Goal: Task Accomplishment & Management: Manage account settings

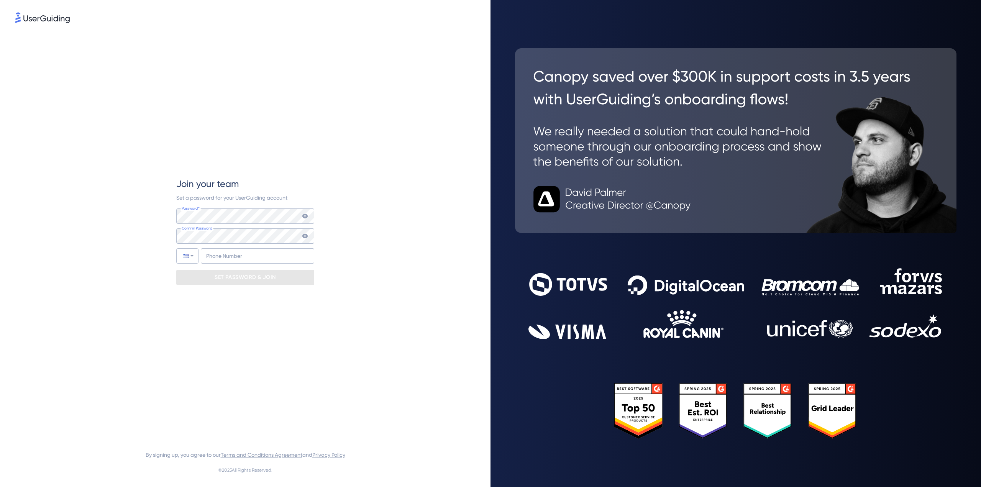
click at [149, 179] on div "Join your team Set a password for your UserGuiding account Password* Your passw…" at bounding box center [245, 231] width 460 height 413
click at [188, 208] on div "Join your team Set a password for your UserGuiding account Password* Your passw…" at bounding box center [245, 231] width 138 height 107
click at [245, 254] on input "+30" at bounding box center [257, 255] width 113 height 15
click at [249, 256] on input "+30 693 257 834 0" at bounding box center [257, 255] width 113 height 15
type input "+30 693 257 834 0"
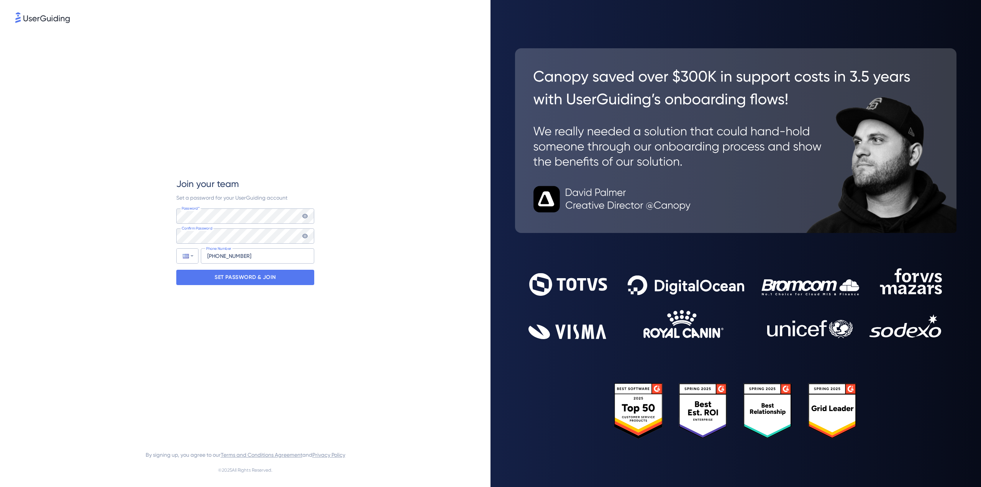
click at [304, 219] on icon at bounding box center [305, 216] width 6 height 6
click at [305, 236] on icon at bounding box center [304, 236] width 5 height 5
click at [306, 236] on icon at bounding box center [305, 236] width 6 height 6
click at [305, 236] on icon at bounding box center [304, 236] width 5 height 5
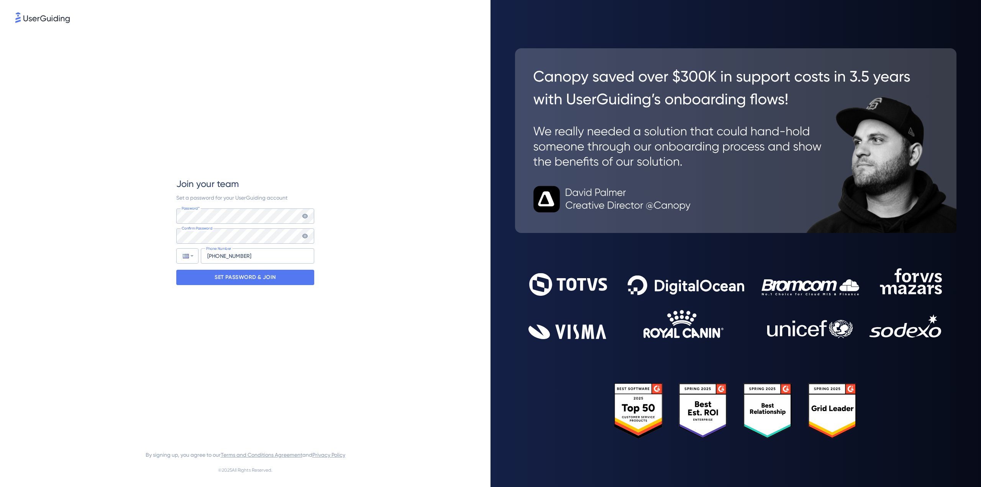
click at [303, 216] on icon at bounding box center [304, 216] width 5 height 5
click at [303, 216] on icon at bounding box center [304, 215] width 5 height 5
click at [305, 216] on icon at bounding box center [304, 216] width 5 height 5
click at [305, 235] on icon at bounding box center [304, 236] width 5 height 5
click at [305, 217] on icon at bounding box center [305, 216] width 6 height 6
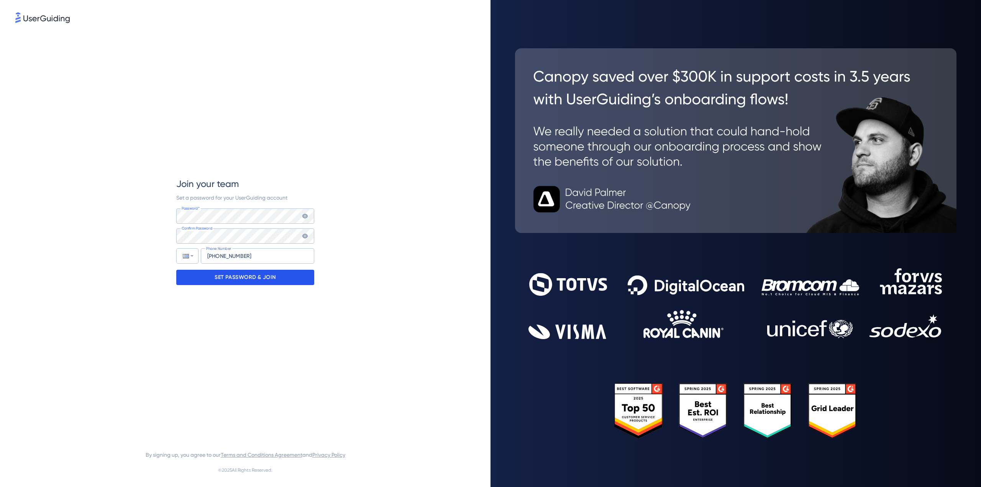
click at [239, 279] on p "SET PASSWORD & JOIN" at bounding box center [245, 277] width 61 height 12
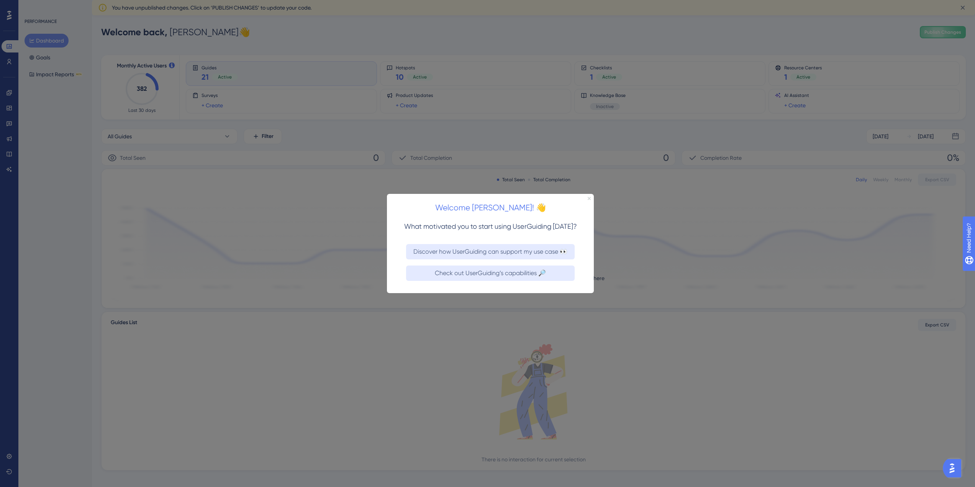
click at [588, 199] on icon "Close Preview" at bounding box center [589, 198] width 3 height 3
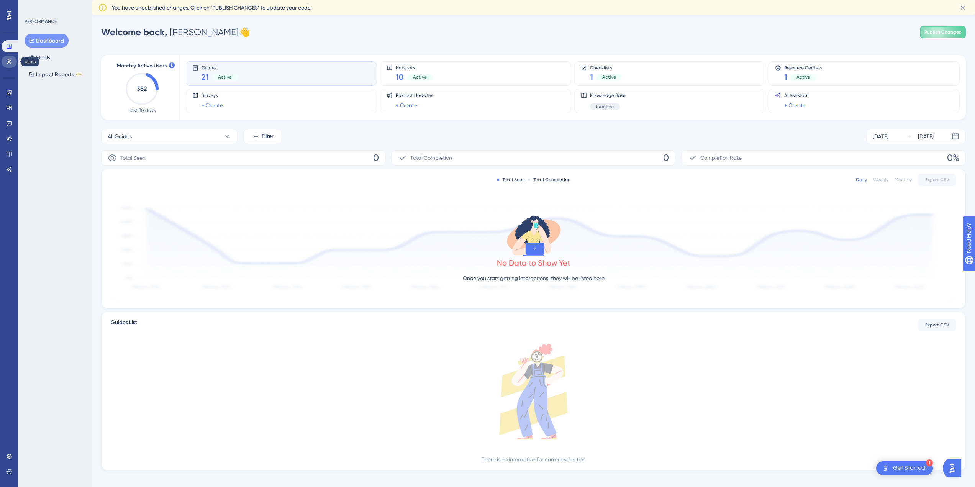
click at [8, 62] on icon at bounding box center [9, 62] width 6 height 6
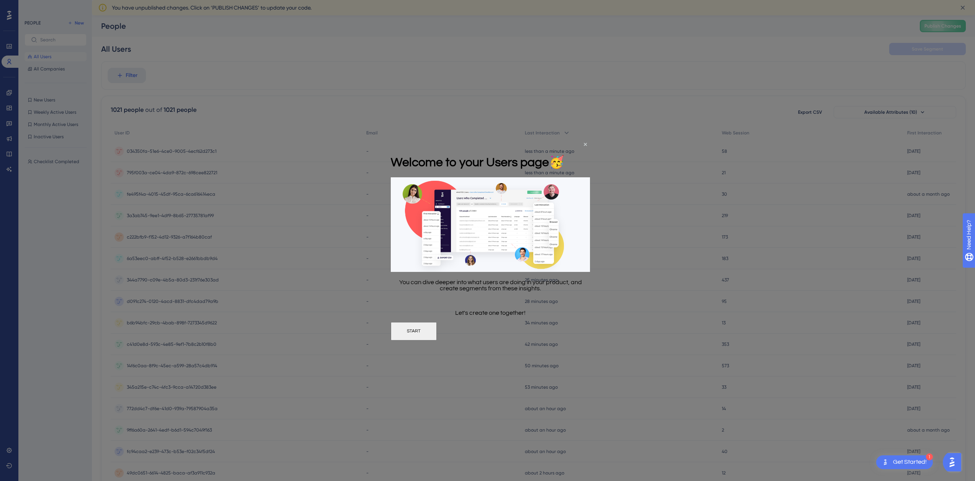
click at [564, 146] on div "Welcome to your Users page 🥳" at bounding box center [478, 161] width 174 height 31
click at [564, 154] on h1 "Welcome to your Users page 🥳" at bounding box center [478, 161] width 174 height 15
click at [6, 463] on div at bounding box center [487, 240] width 975 height 481
drag, startPoint x: 500, startPoint y: 330, endPoint x: 890, endPoint y: 470, distance: 414.3
click at [437, 330] on button "START" at bounding box center [414, 331] width 46 height 18
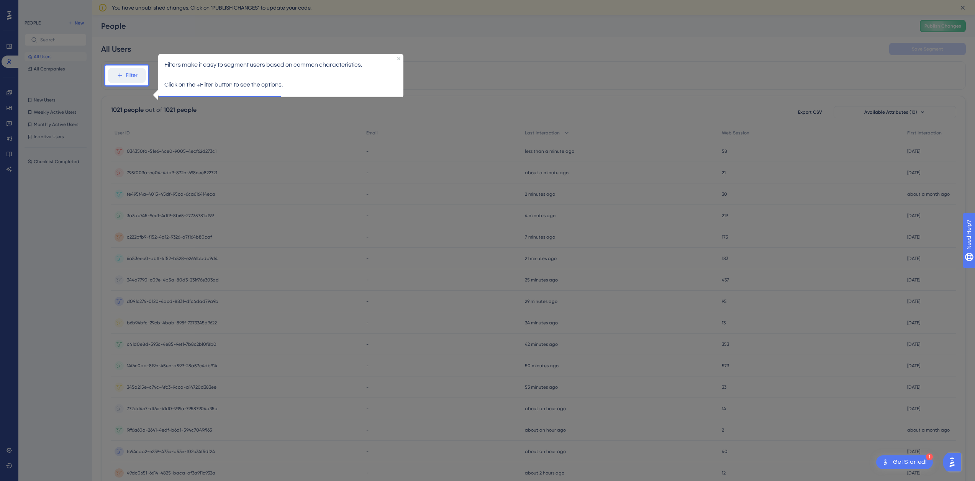
click at [64, 15] on div at bounding box center [52, 314] width 105 height 628
click at [918, 463] on div "Get Started!" at bounding box center [910, 462] width 34 height 8
click at [8, 454] on div at bounding box center [52, 314] width 105 height 628
click at [6, 469] on div at bounding box center [52, 314] width 105 height 628
click at [8, 168] on div at bounding box center [52, 314] width 105 height 628
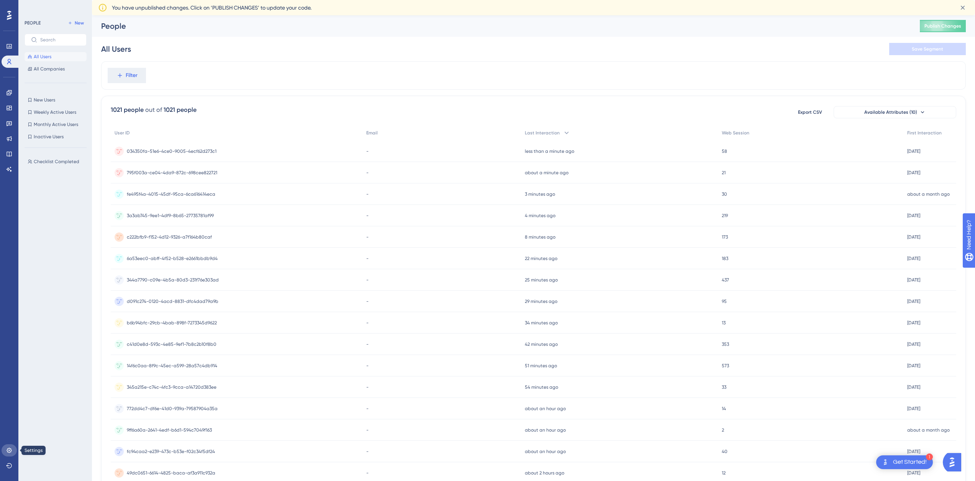
click at [11, 450] on icon at bounding box center [9, 450] width 6 height 6
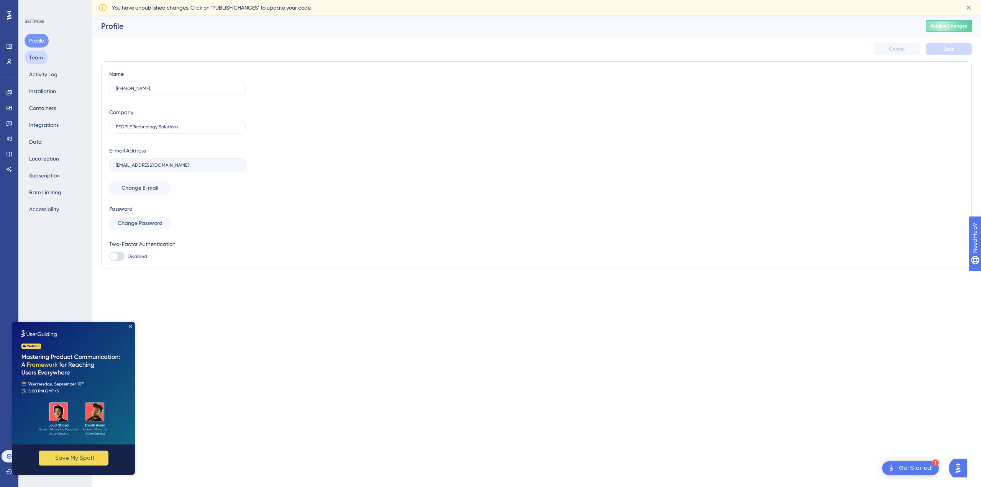
click at [39, 59] on button "Team" at bounding box center [36, 58] width 23 height 14
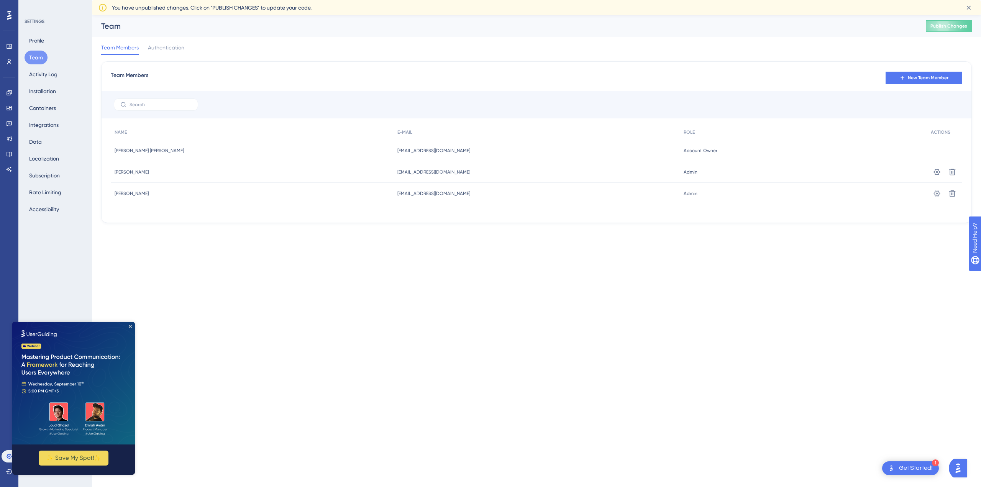
click at [253, 173] on div "[PERSON_NAME] [PERSON_NAME]" at bounding box center [252, 171] width 283 height 21
click at [938, 175] on icon at bounding box center [937, 172] width 7 height 6
click at [237, 15] on icon at bounding box center [238, 17] width 8 height 8
click at [935, 172] on icon at bounding box center [937, 172] width 8 height 8
drag, startPoint x: 382, startPoint y: 173, endPoint x: 455, endPoint y: 172, distance: 73.6
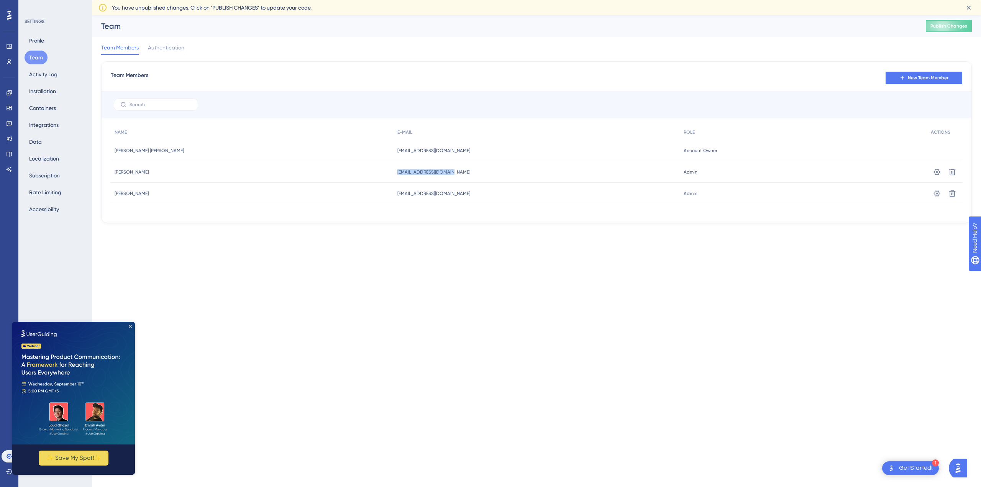
click at [455, 172] on div "[EMAIL_ADDRESS][DOMAIN_NAME] [EMAIL_ADDRESS][DOMAIN_NAME]" at bounding box center [536, 171] width 286 height 21
copy span "[EMAIL_ADDRESS][DOMAIN_NAME]"
click at [9, 473] on icon at bounding box center [9, 472] width 6 height 6
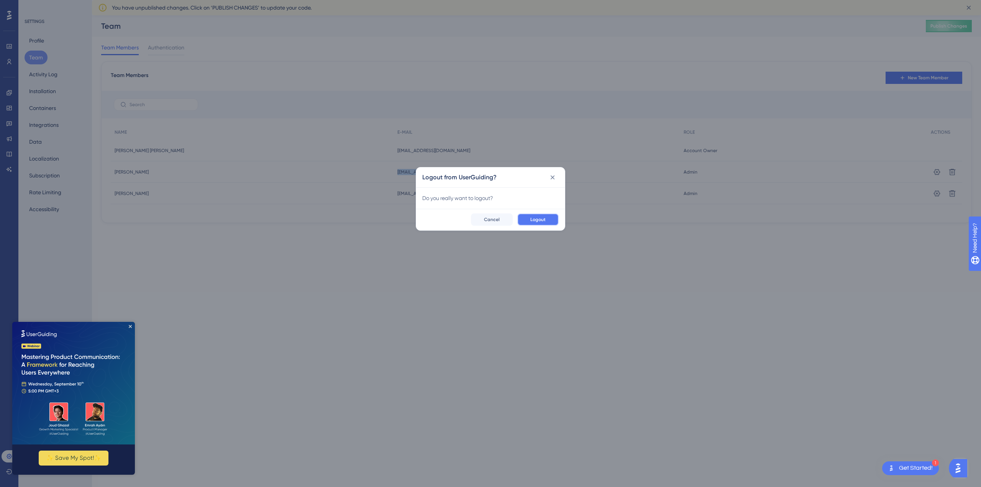
click at [529, 221] on button "Logout" at bounding box center [537, 219] width 41 height 12
